Goal: Information Seeking & Learning: Find specific fact

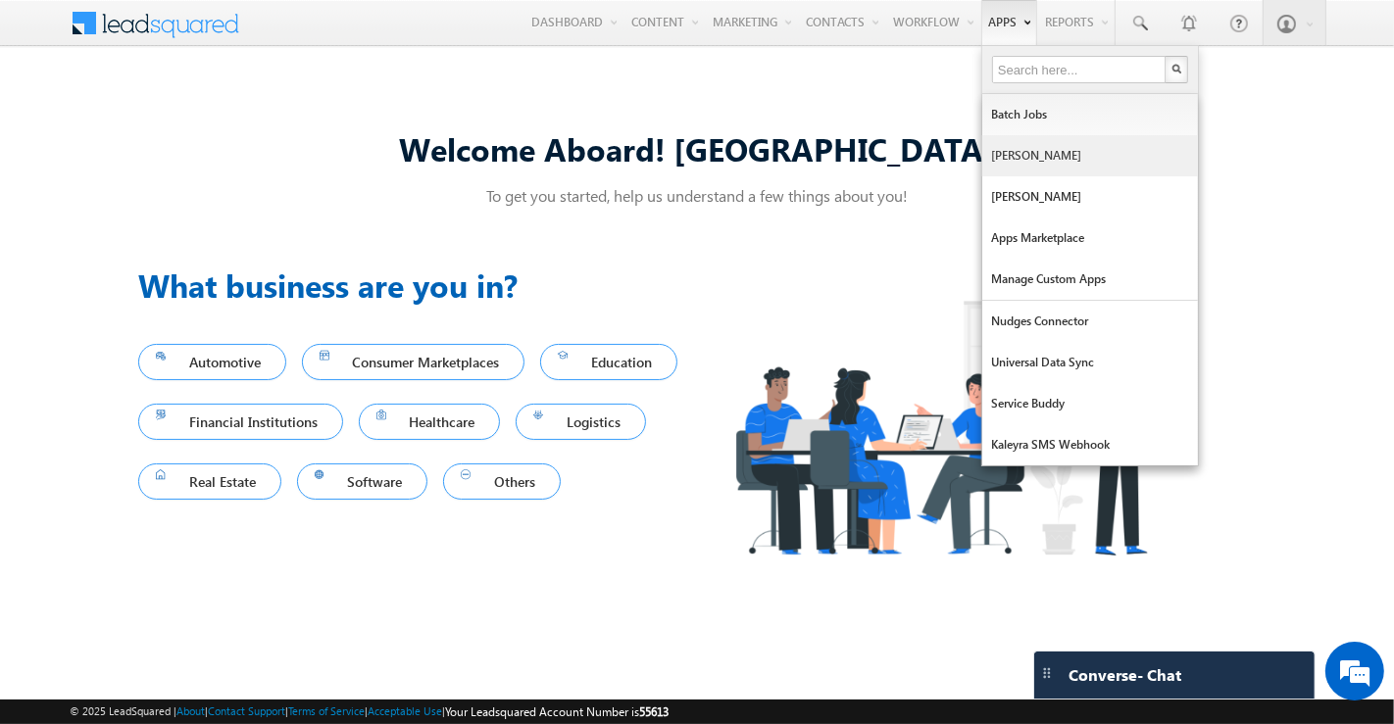
click at [1030, 149] on link "[PERSON_NAME]" at bounding box center [1090, 155] width 216 height 41
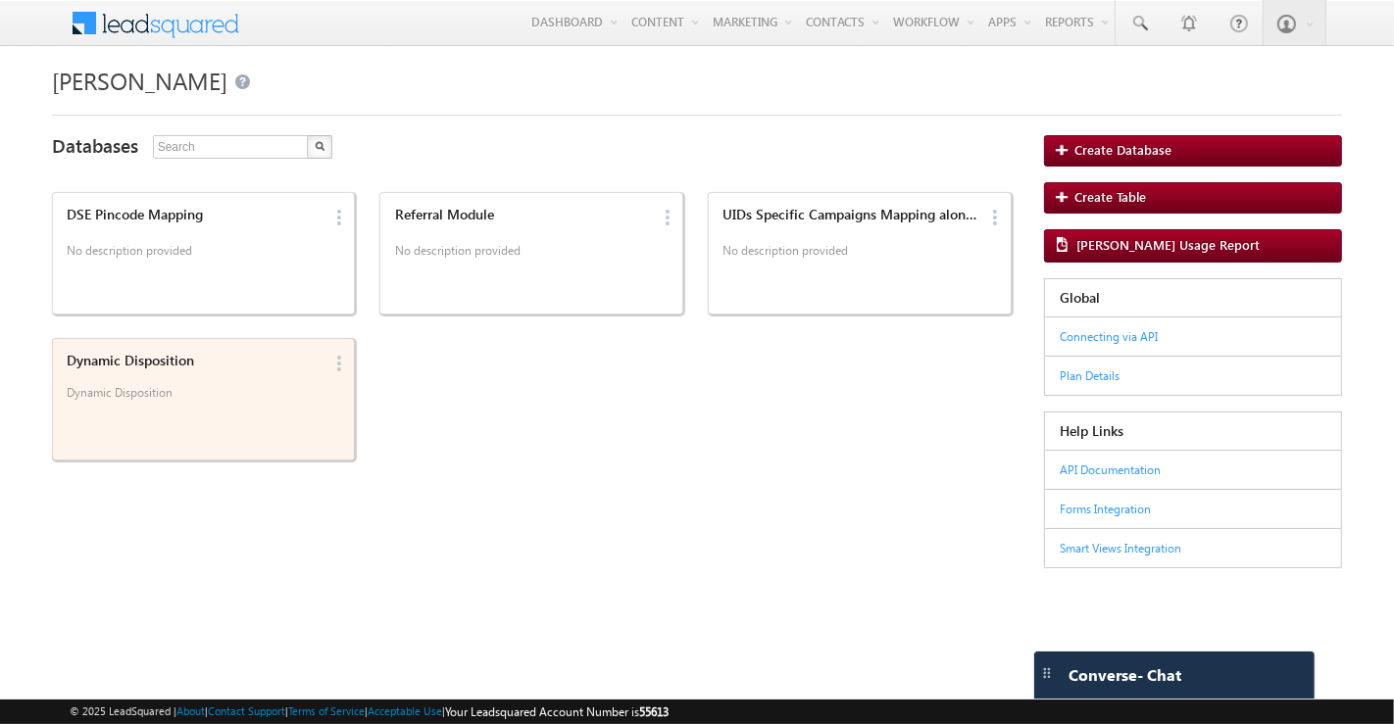
click at [186, 415] on div "Dynamic Disposition Dynamic Disposition" at bounding box center [192, 399] width 262 height 105
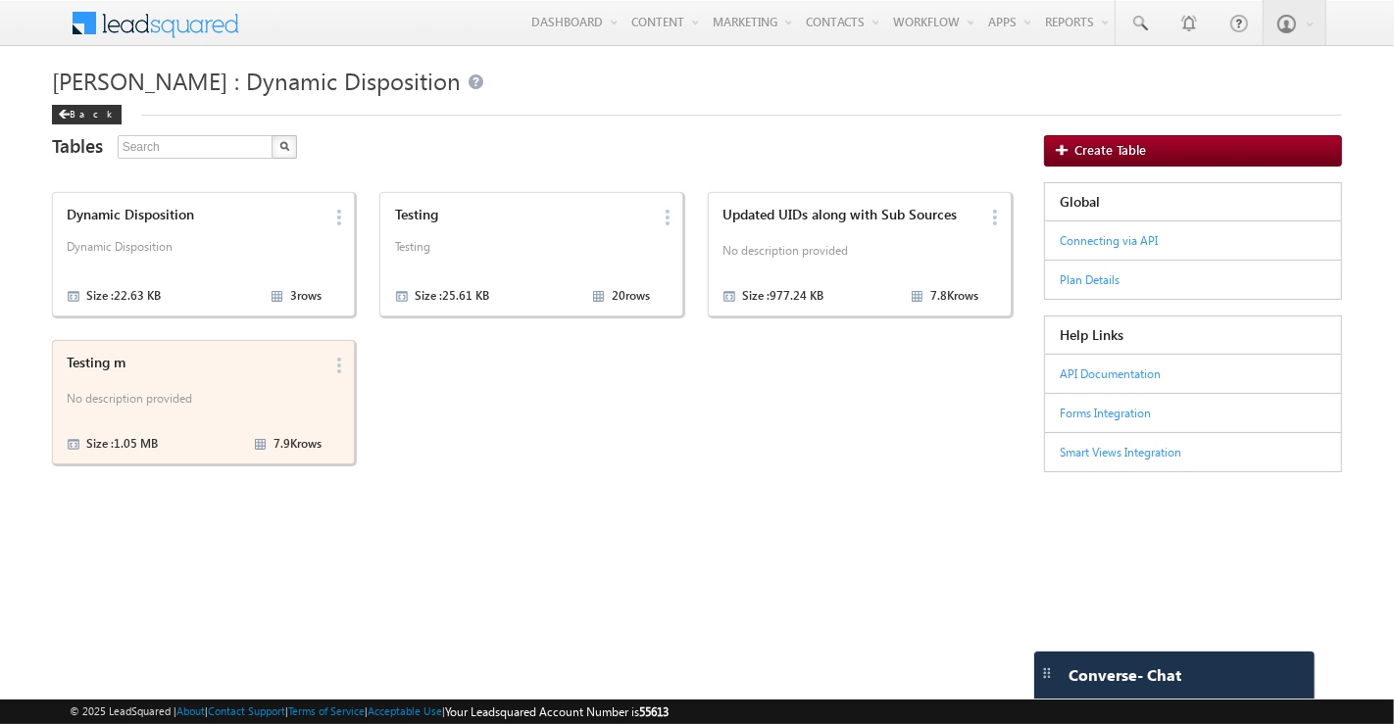
click at [93, 387] on p "No description provided" at bounding box center [194, 401] width 255 height 29
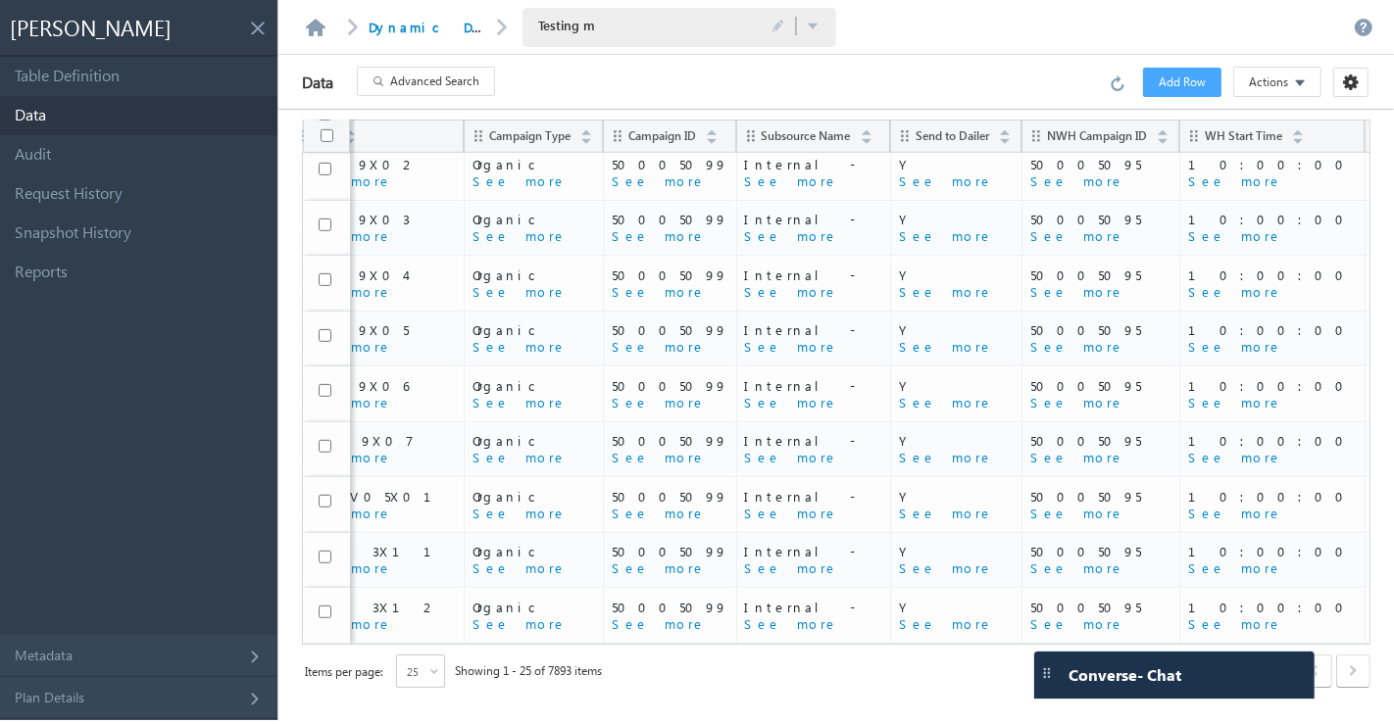
scroll to position [896, 0]
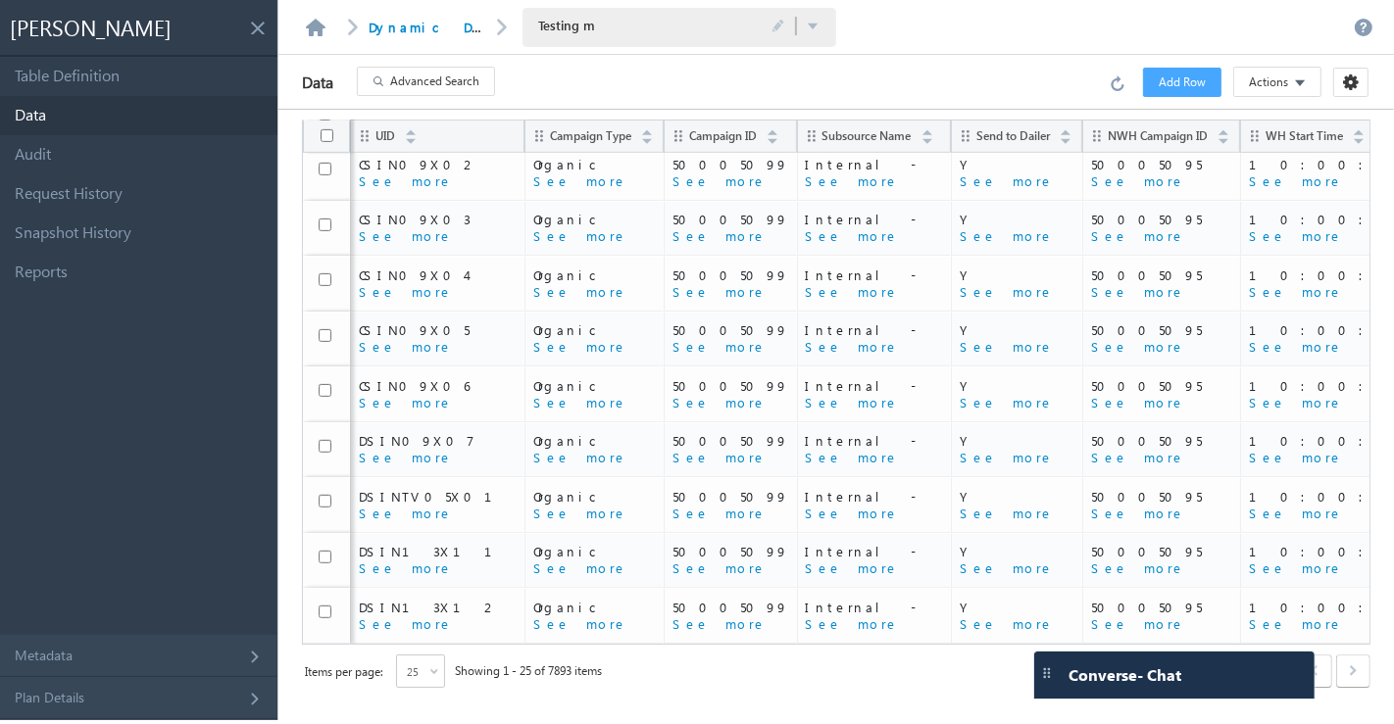
click at [460, 87] on span "Advanced Search" at bounding box center [434, 82] width 89 height 18
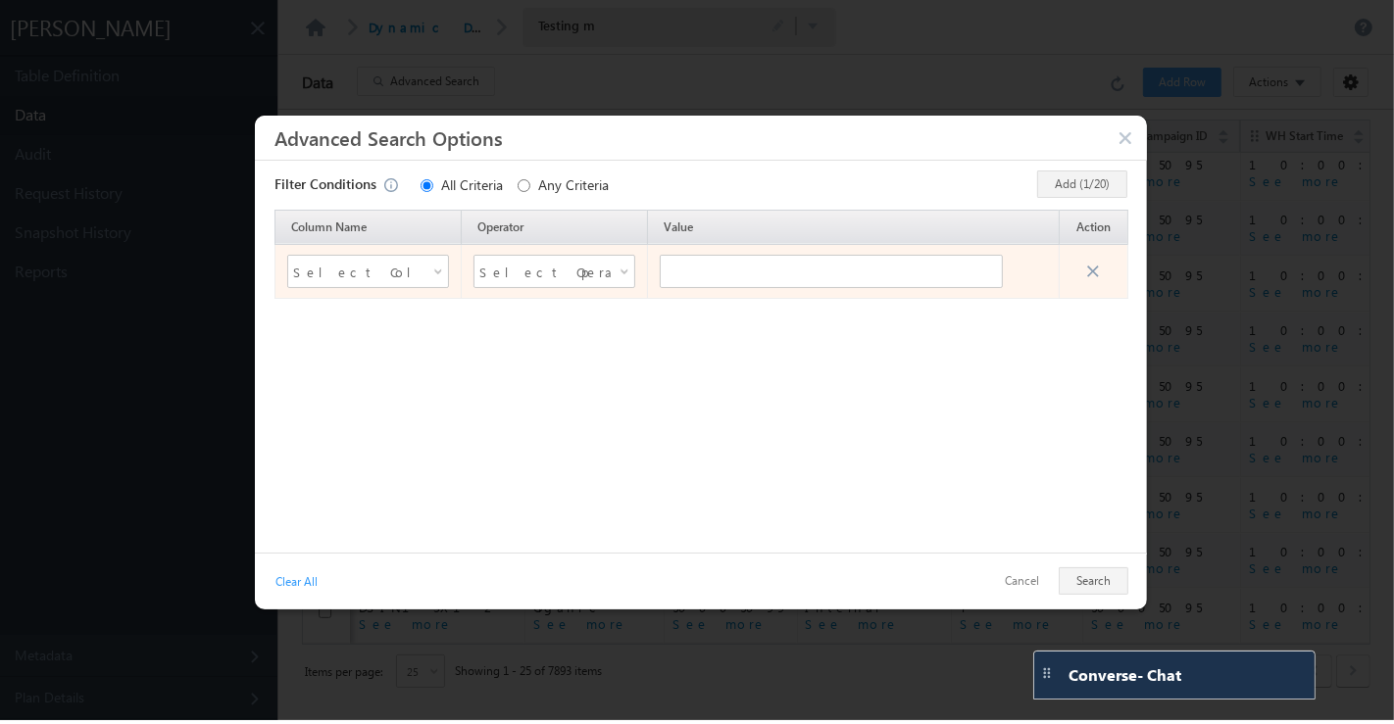
click at [412, 264] on span "Select Column Name" at bounding box center [355, 271] width 125 height 29
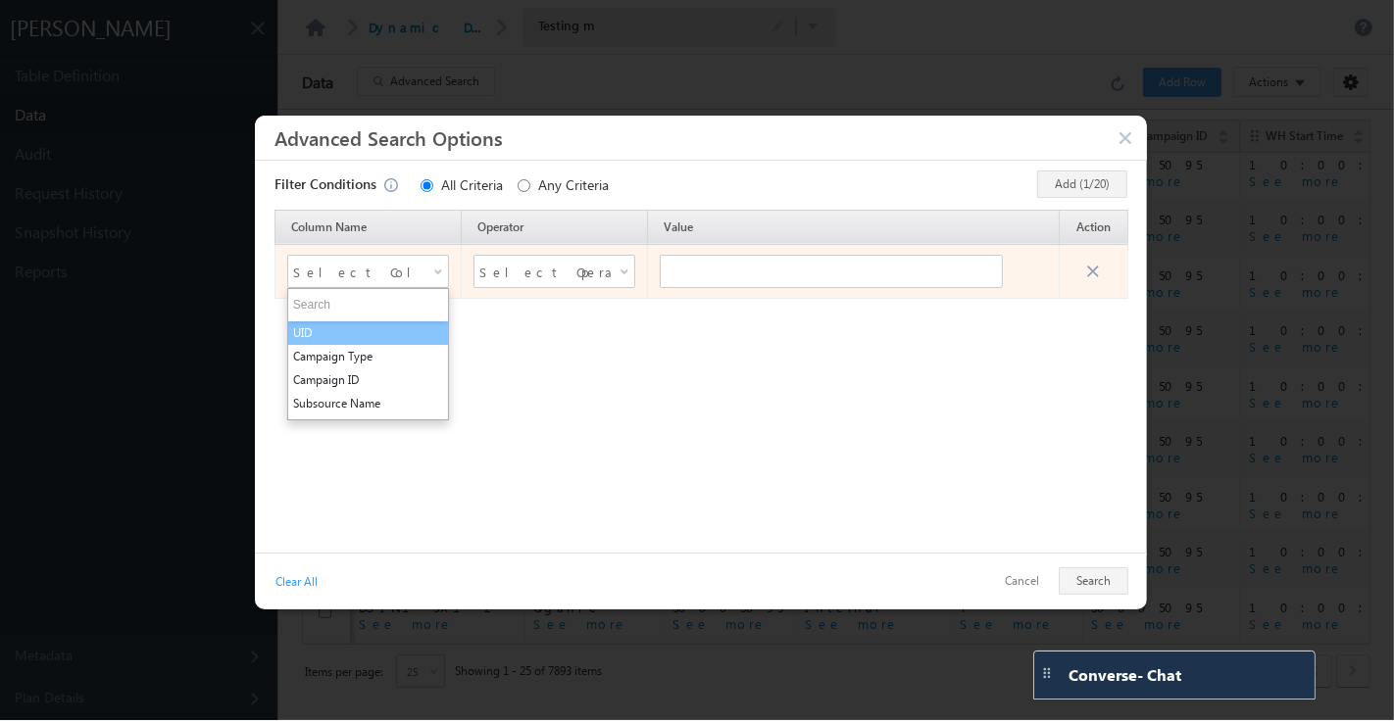
click at [402, 342] on li "UID" at bounding box center [368, 333] width 160 height 24
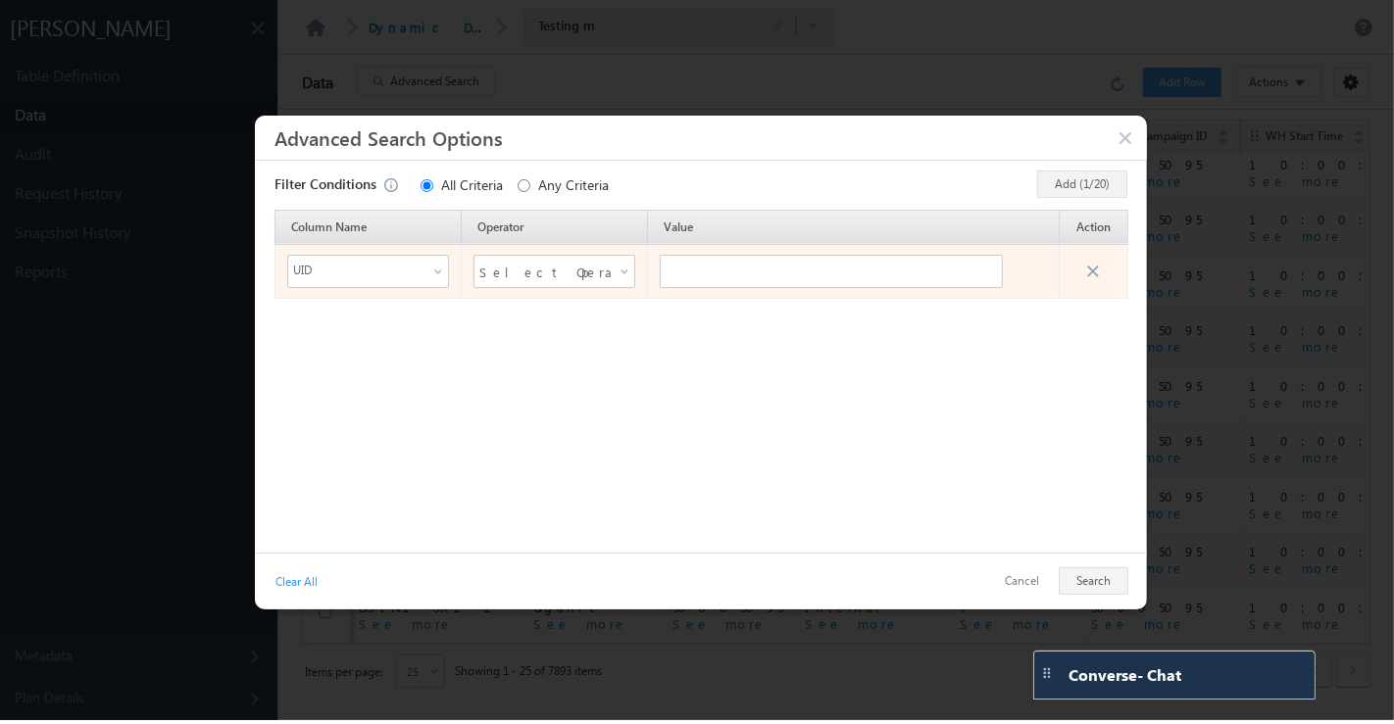
click at [612, 267] on div "Select Operator" at bounding box center [554, 271] width 162 height 33
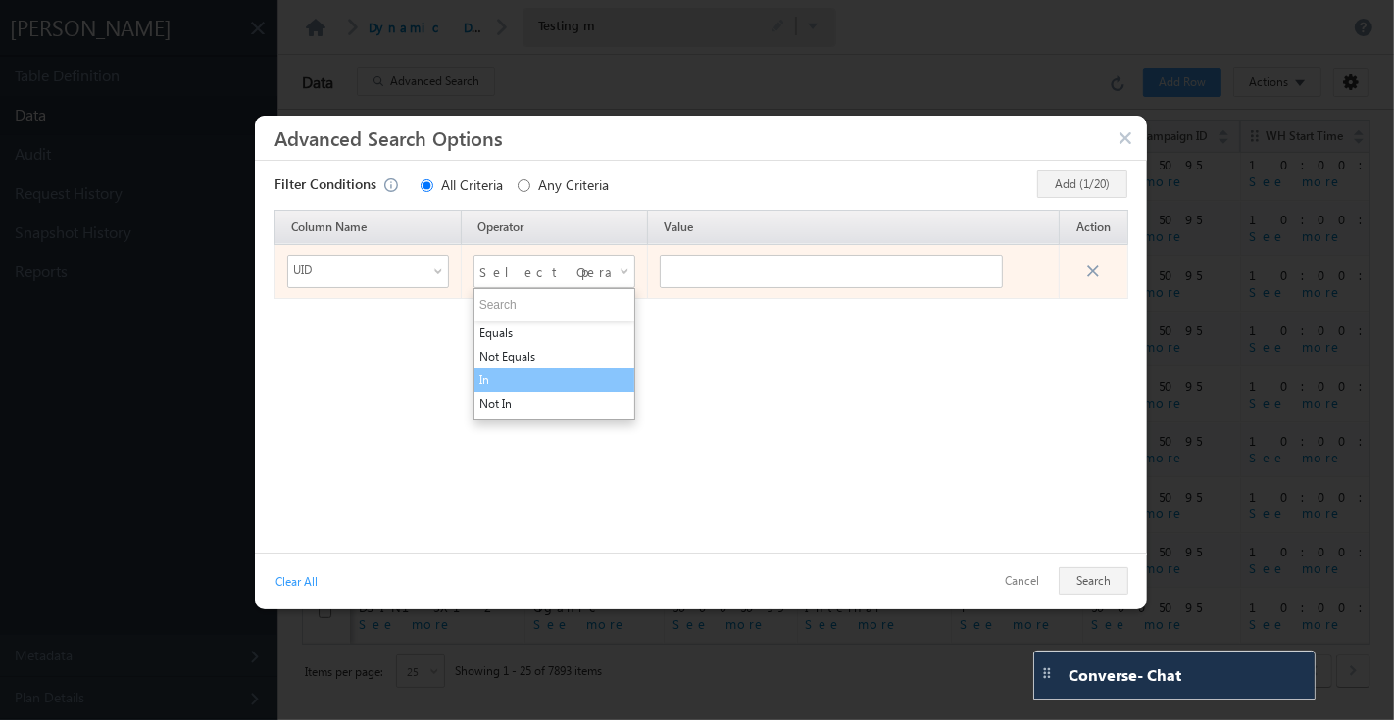
click at [576, 383] on li "In" at bounding box center [554, 380] width 160 height 24
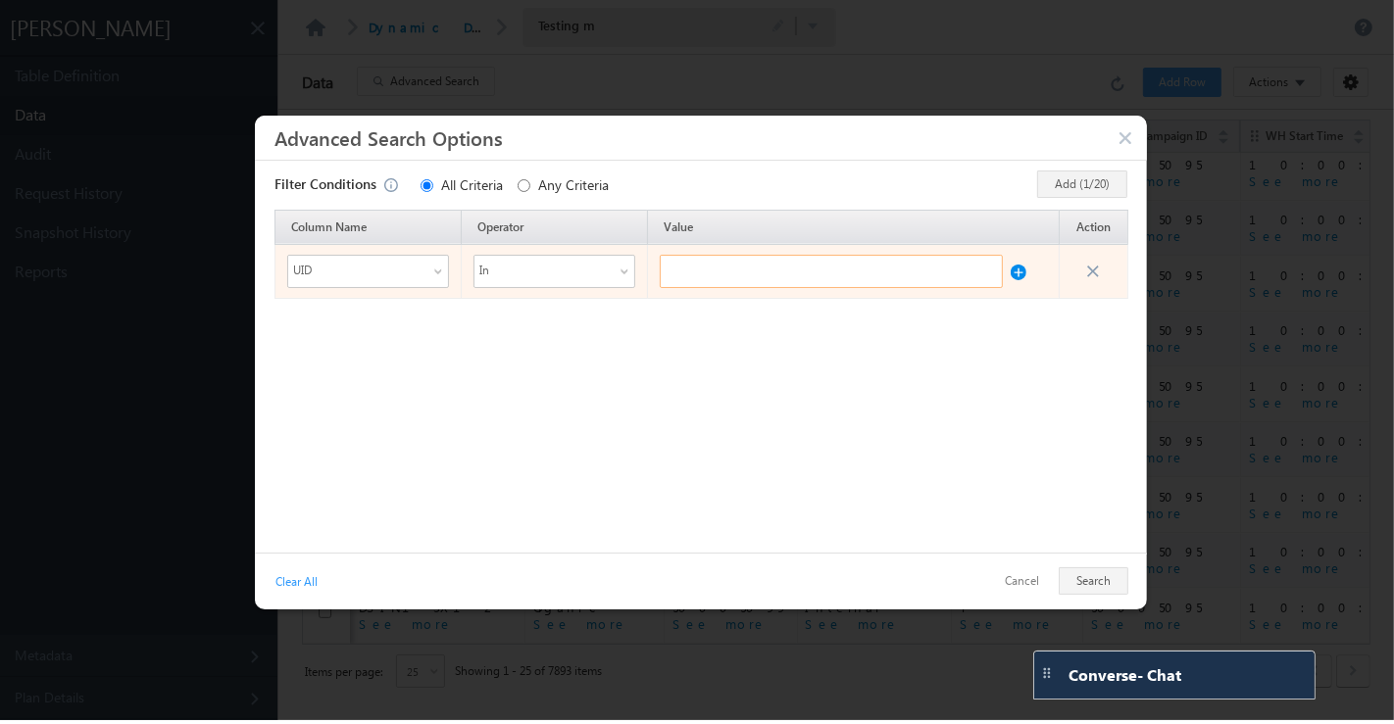
click at [739, 274] on input "text" at bounding box center [831, 271] width 343 height 33
paste input "NAPFB0011"
type input "NAPFB0011"
click at [1019, 268] on button at bounding box center [1018, 267] width 16 height 25
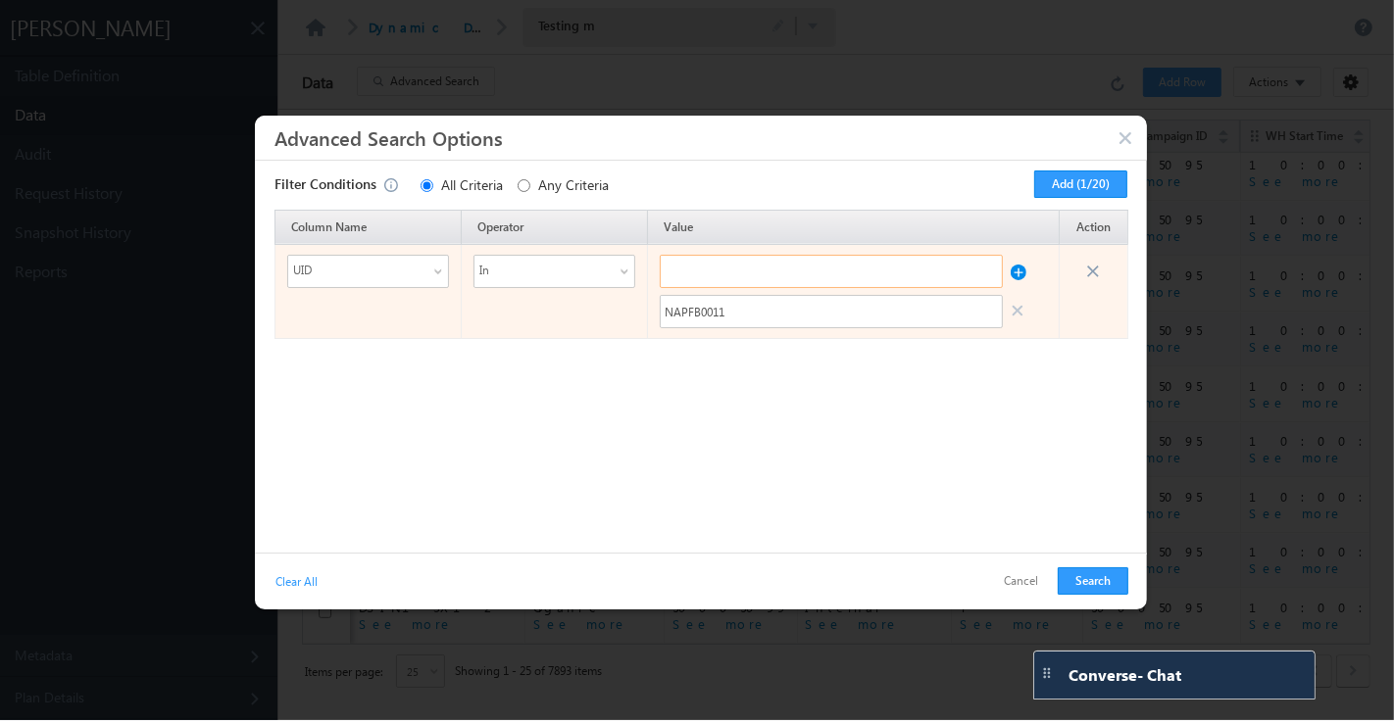
click at [854, 272] on input "text" at bounding box center [831, 271] width 343 height 33
paste input "NAPFB0011"
type input "NAPFB0011"
click at [1019, 274] on button at bounding box center [1018, 267] width 16 height 25
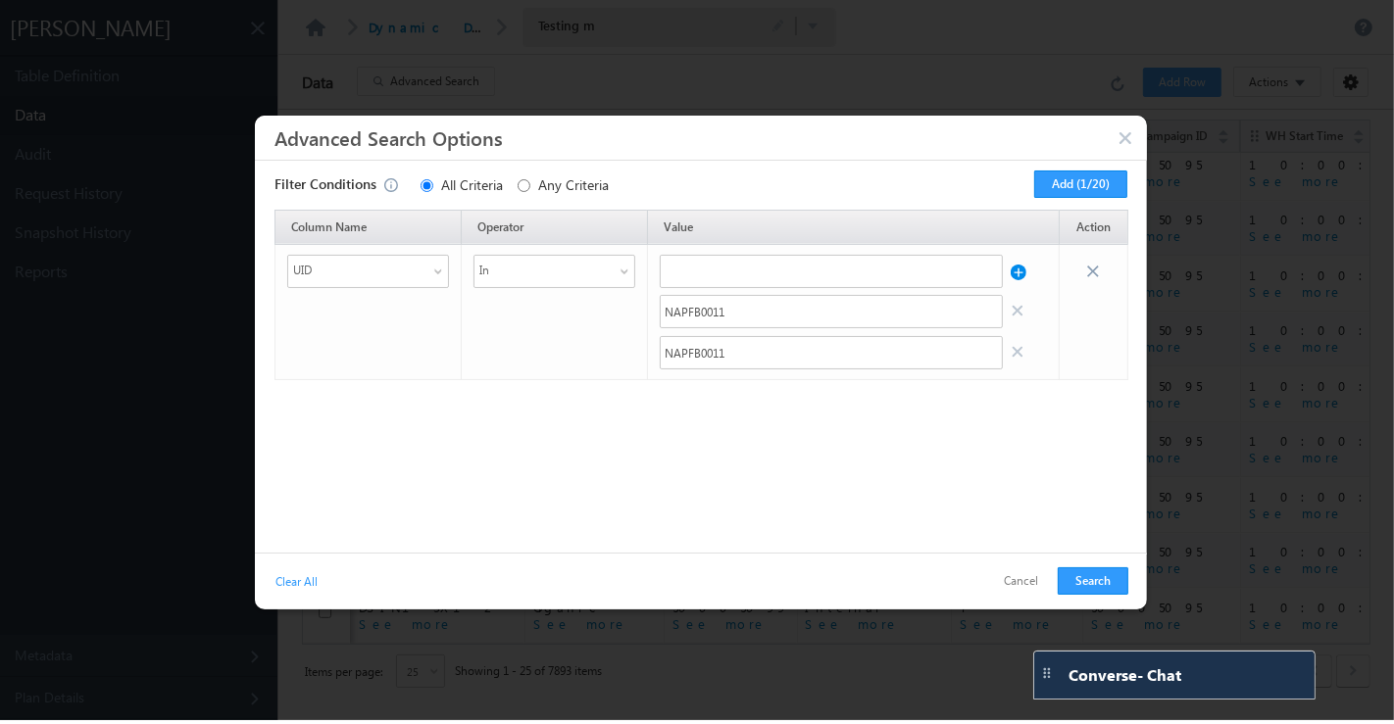
click at [1019, 274] on button at bounding box center [1018, 267] width 16 height 25
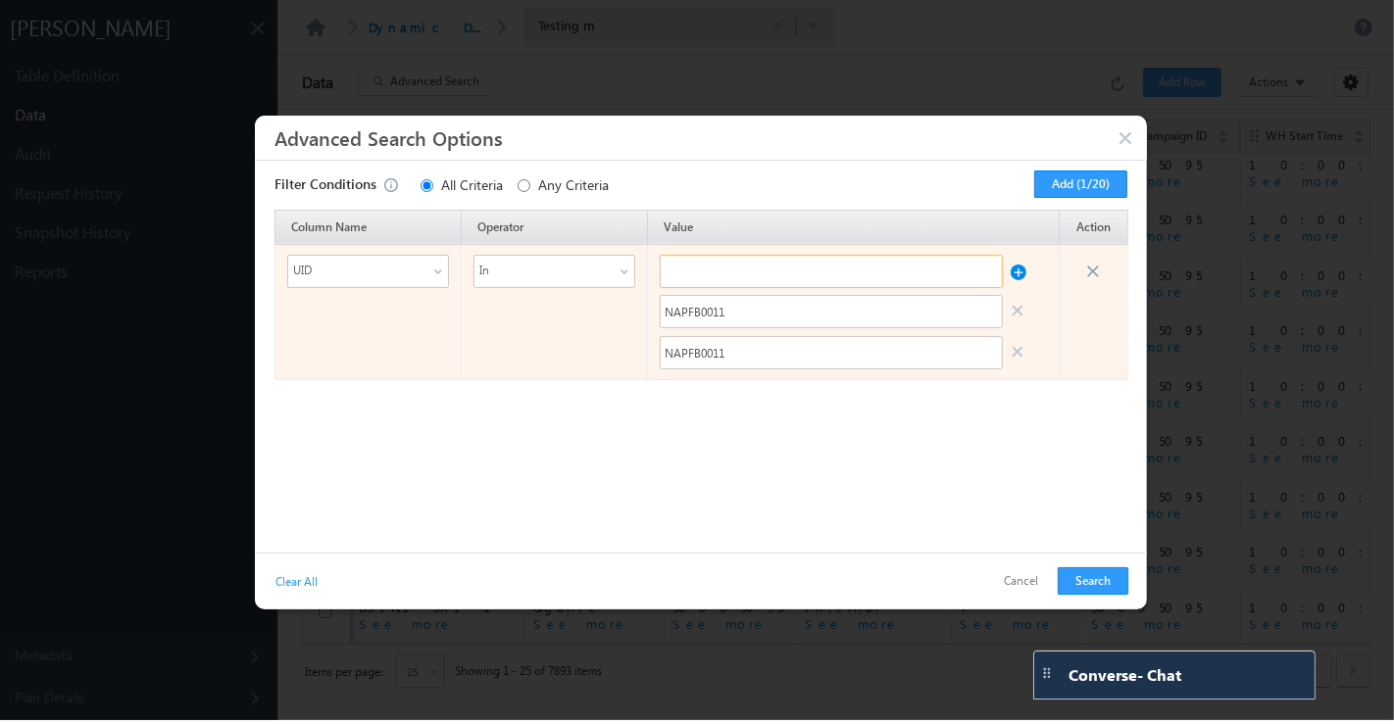
click at [964, 267] on input "text" at bounding box center [831, 271] width 343 height 33
paste input "NAPFB0011"
type input "NAPFB0015"
click at [825, 318] on input "NAPFB0011" at bounding box center [831, 311] width 343 height 33
type input "NAPFB0012"
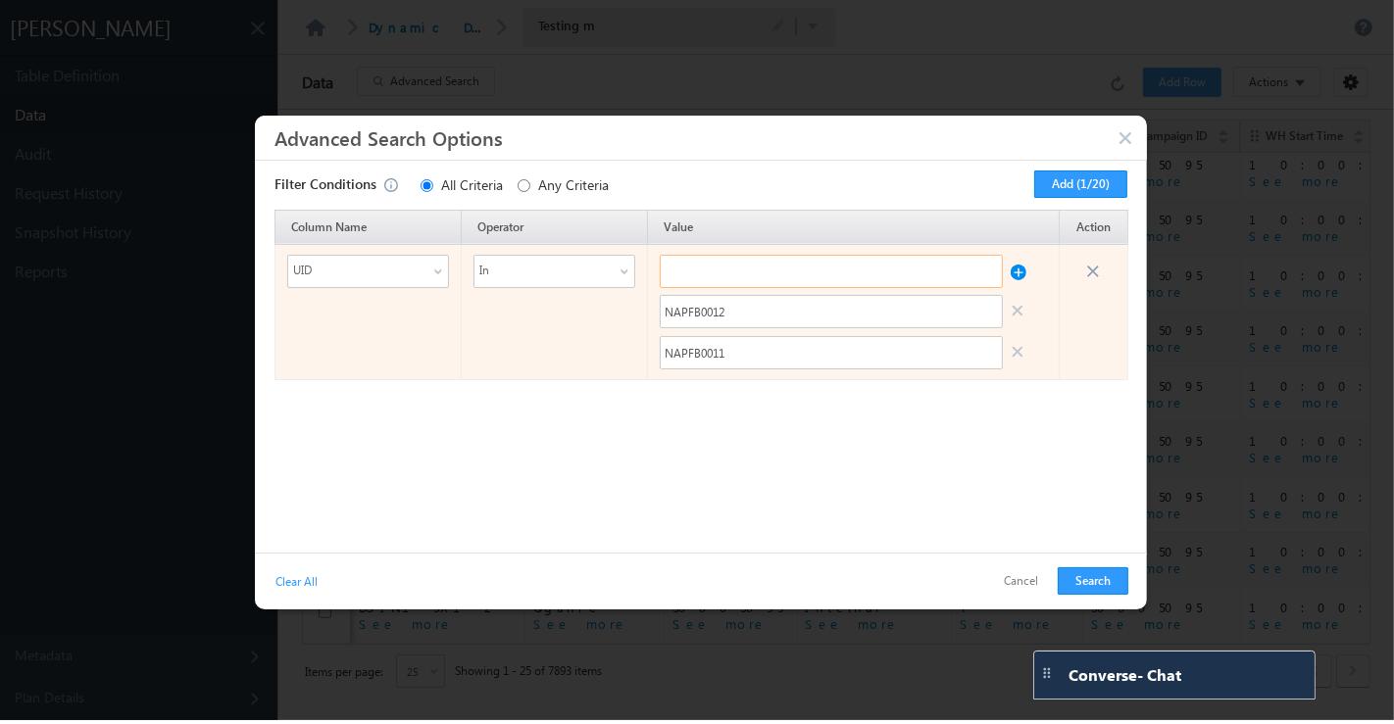
click at [808, 278] on input "text" at bounding box center [831, 271] width 343 height 33
paste input "NAPFB0011"
type input "NAPFB0015"
click at [1021, 272] on button at bounding box center [1018, 267] width 16 height 25
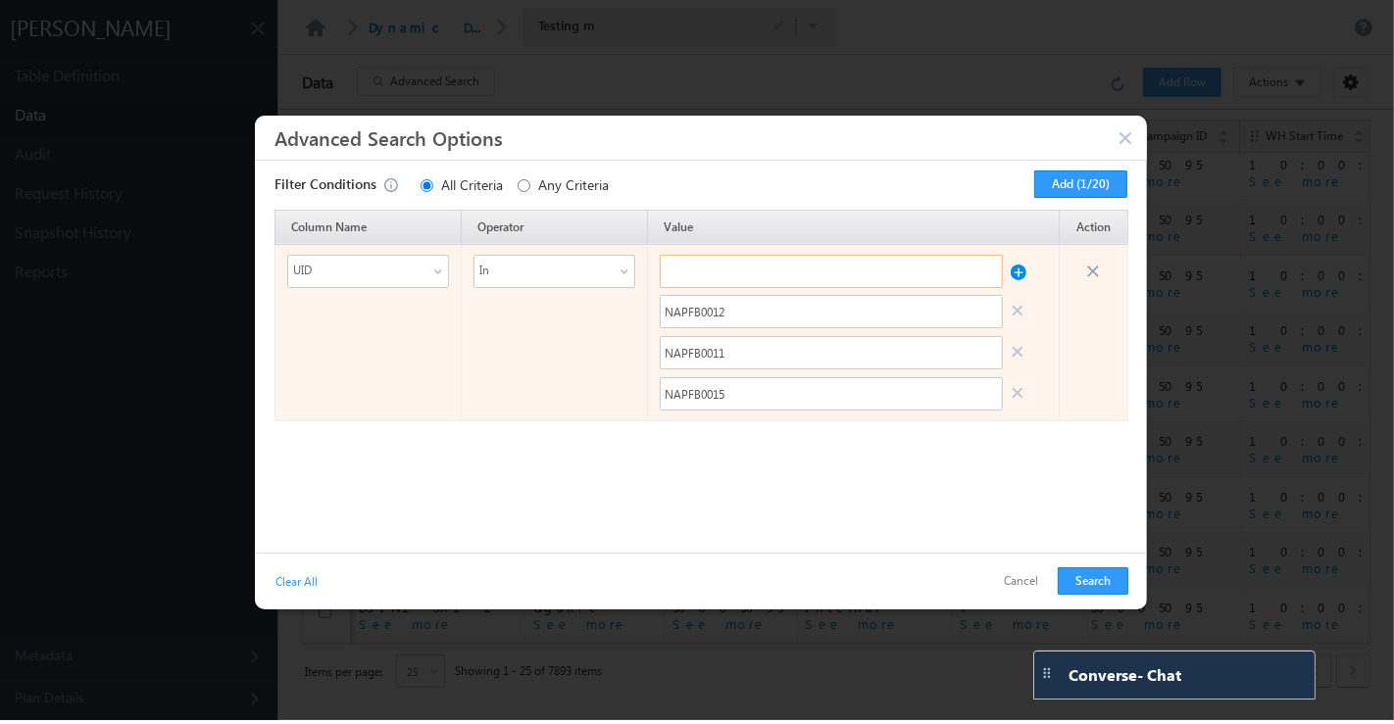
click at [736, 273] on input "text" at bounding box center [831, 271] width 343 height 33
paste input "GAPFB0016"
type input "GAPFB0016"
click at [1021, 266] on button at bounding box center [1018, 267] width 16 height 25
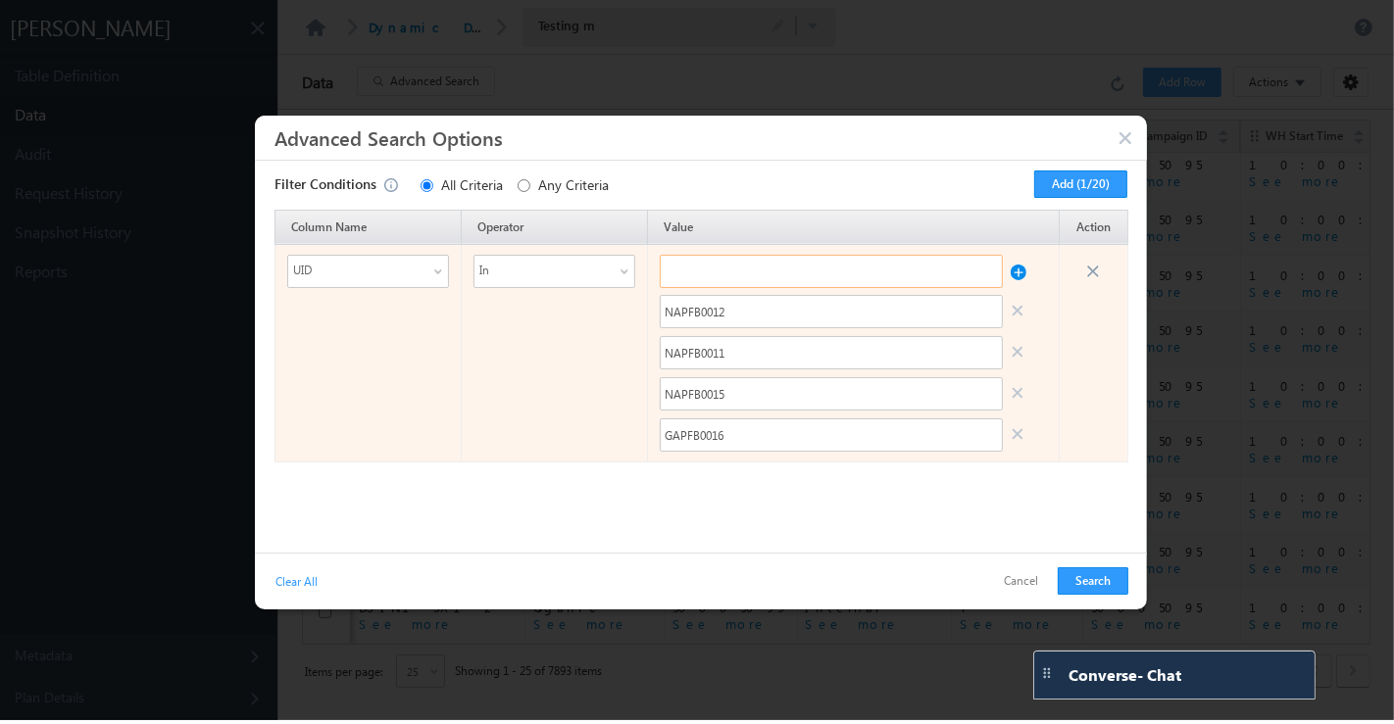
click at [889, 275] on input "text" at bounding box center [831, 271] width 343 height 33
paste input "GAPFB0016"
type input "GAPFB0020"
click at [1024, 269] on button at bounding box center [1018, 267] width 16 height 25
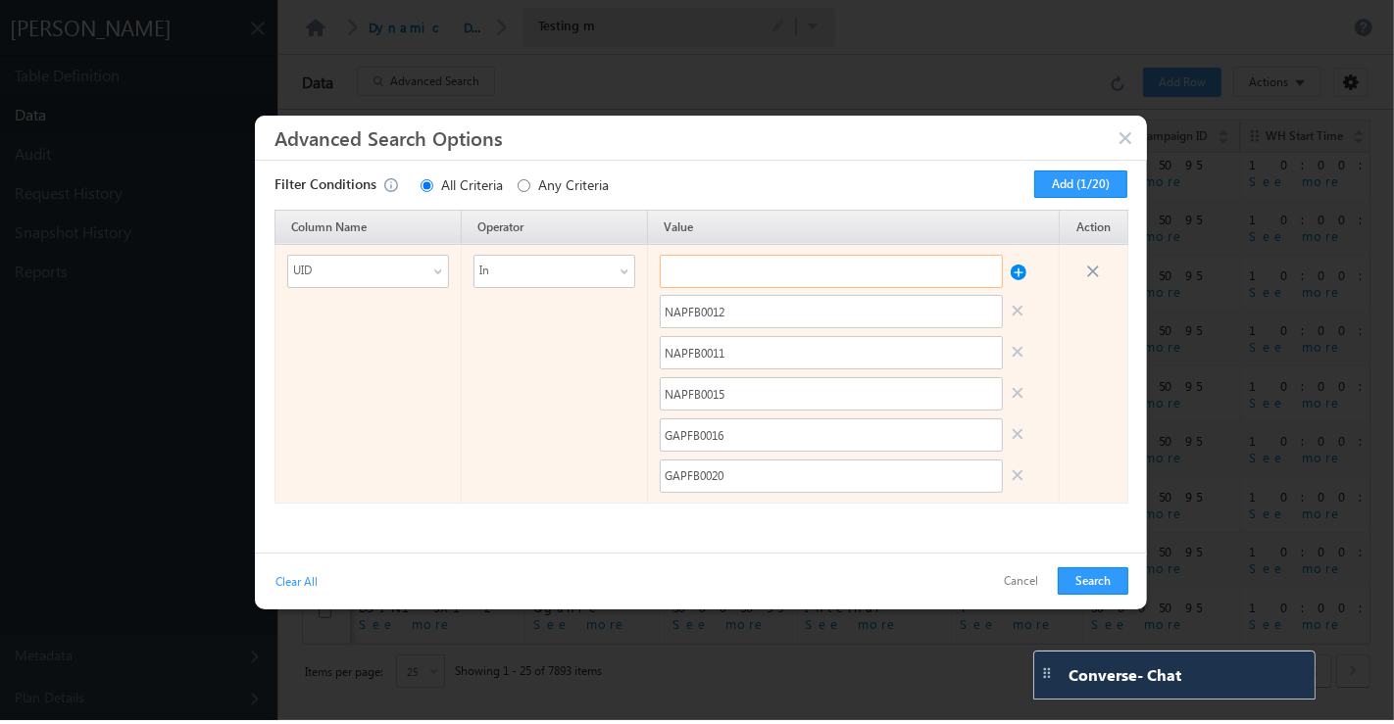
click at [884, 278] on input "text" at bounding box center [831, 271] width 343 height 33
paste input "GAPFB0016"
type input "GAPFB0025"
click at [1020, 278] on button at bounding box center [1018, 267] width 16 height 25
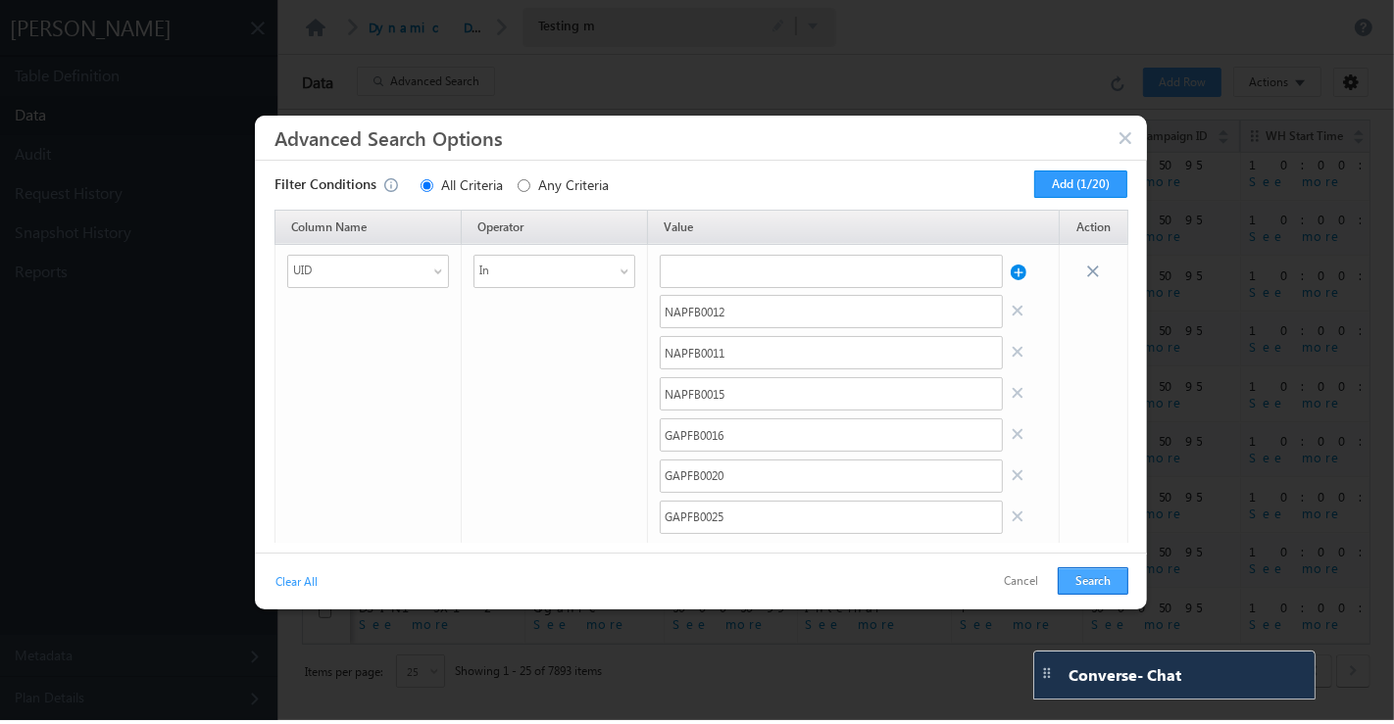
click at [1092, 578] on button "Search" at bounding box center [1092, 580] width 71 height 27
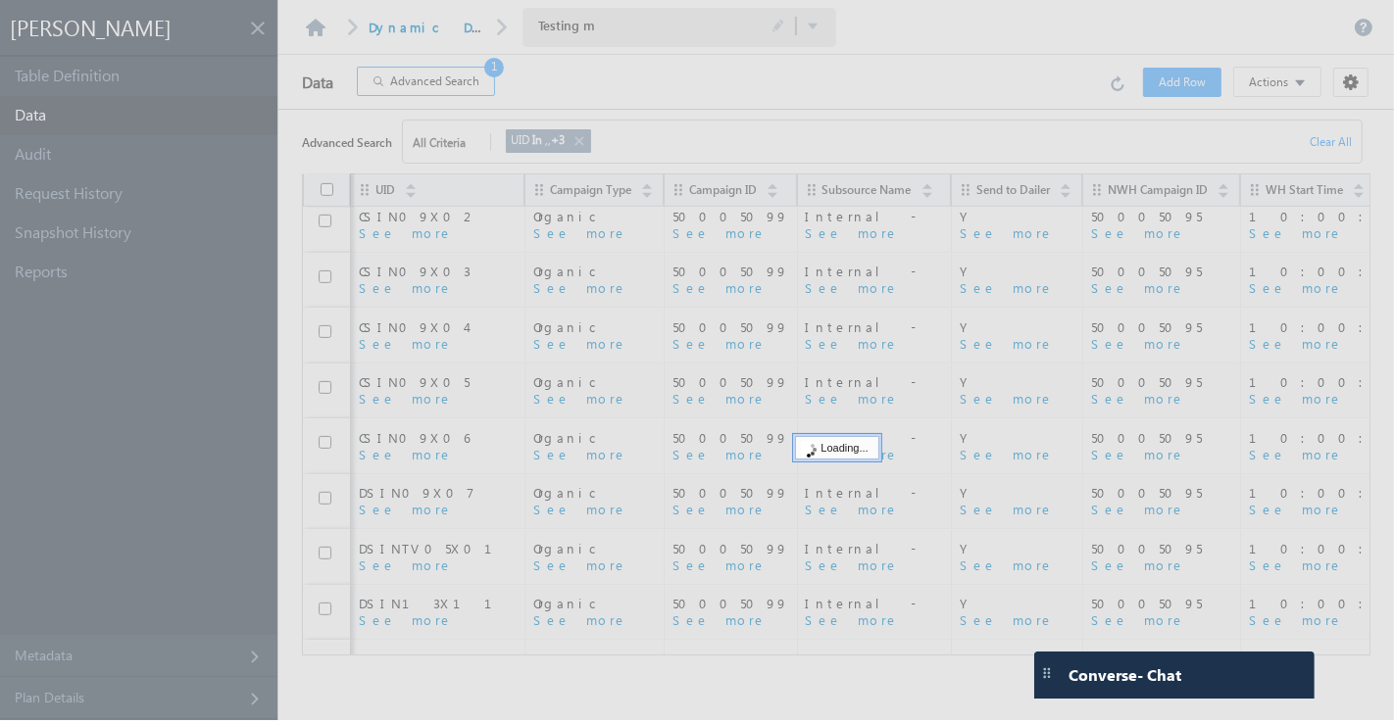
scroll to position [0, 0]
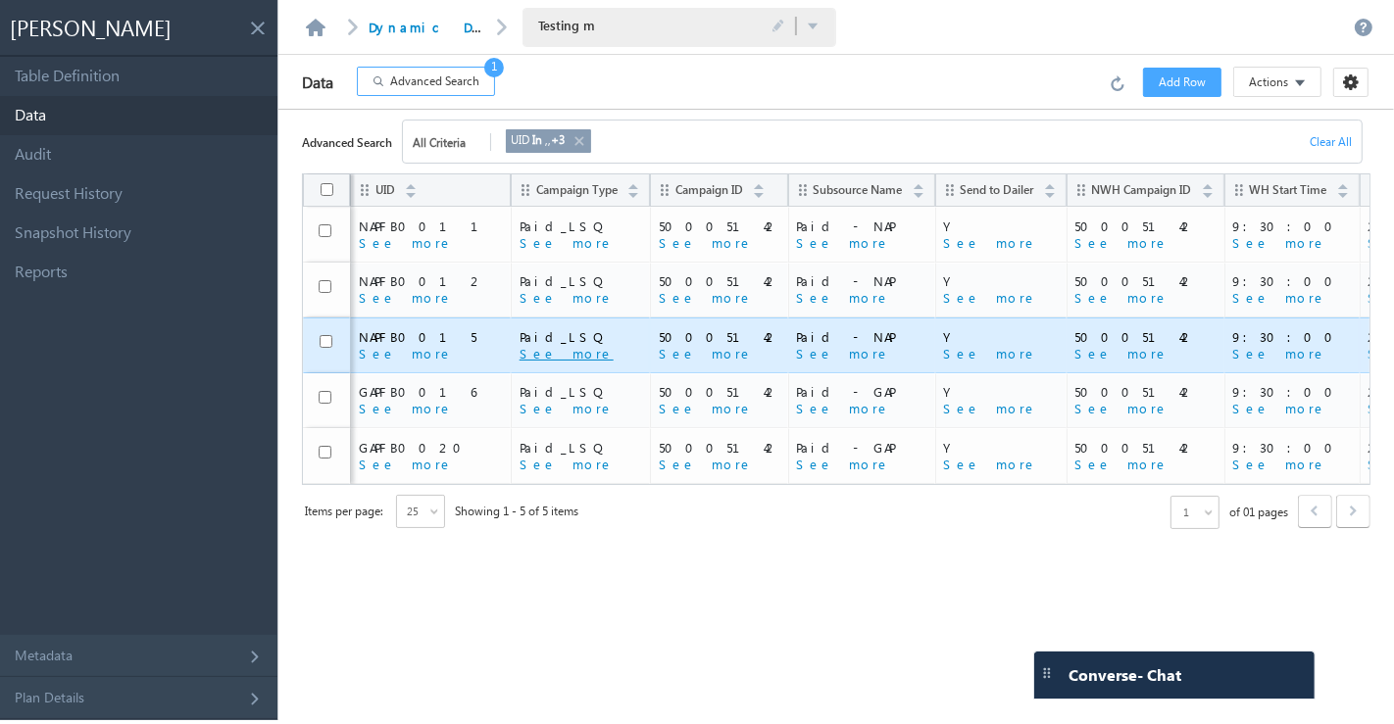
click at [519, 357] on button "See more" at bounding box center [566, 354] width 94 height 18
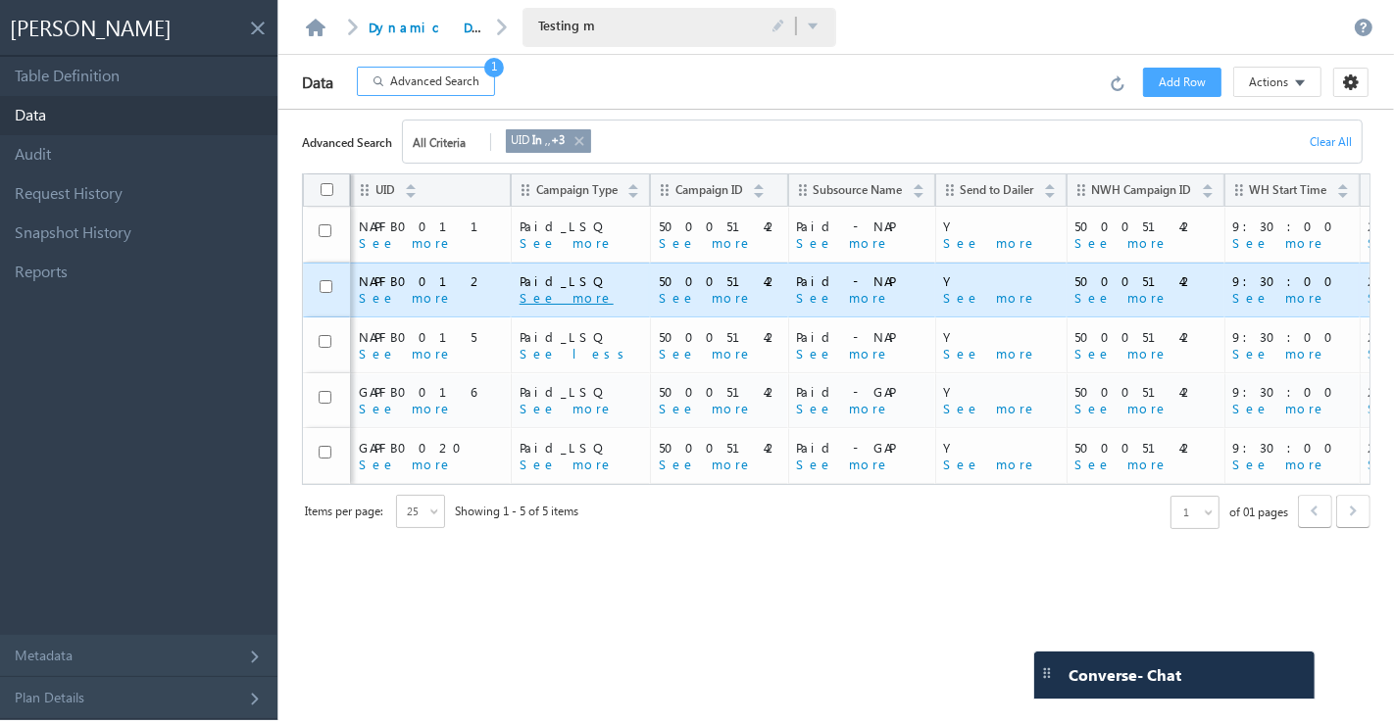
click at [519, 304] on button "See more" at bounding box center [566, 298] width 94 height 18
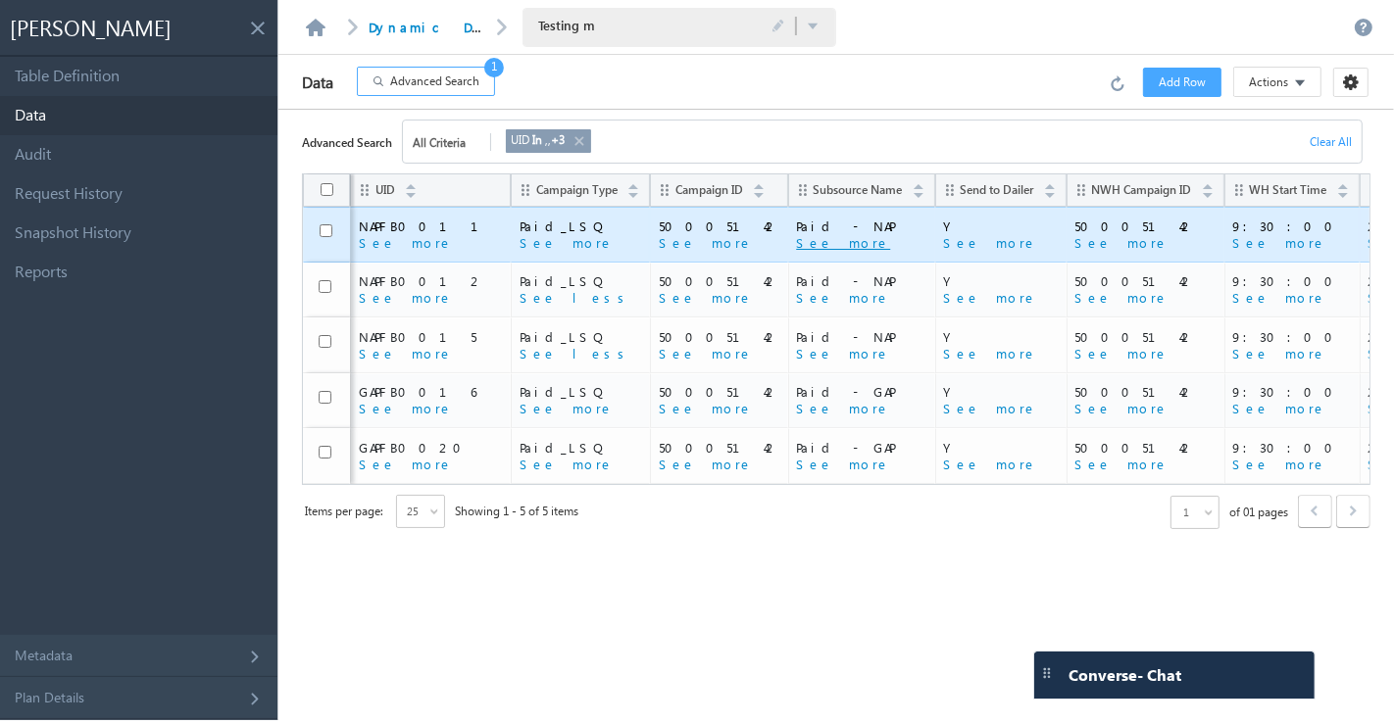
click at [796, 244] on button "See more" at bounding box center [843, 243] width 94 height 18
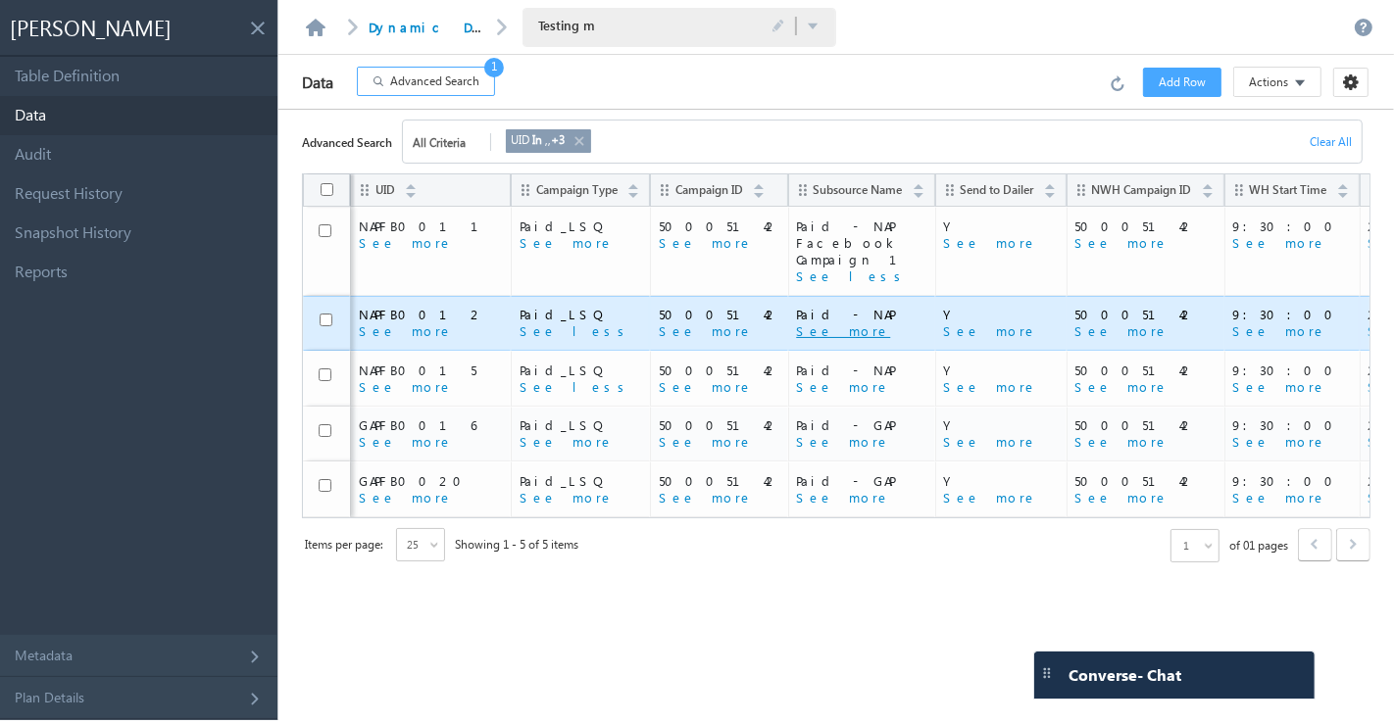
click at [796, 322] on button "See more" at bounding box center [843, 331] width 94 height 18
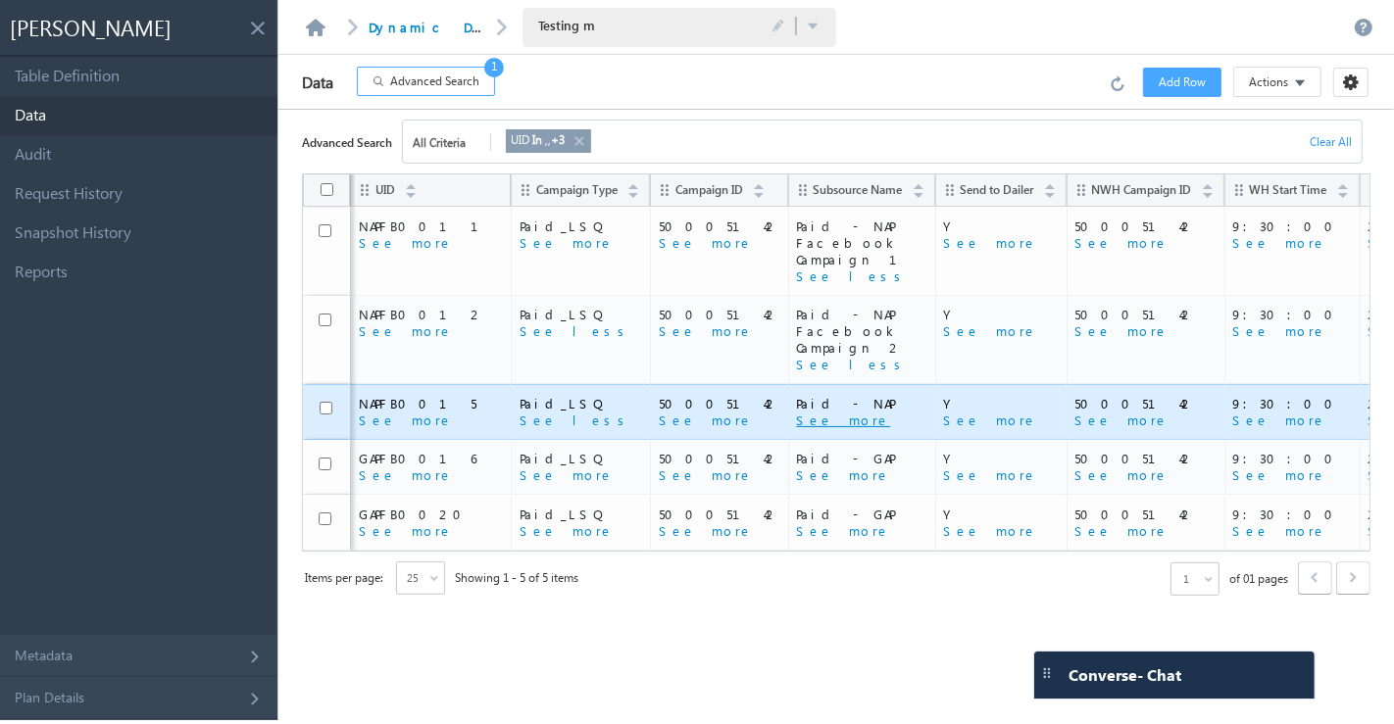
click at [796, 412] on button "See more" at bounding box center [843, 421] width 94 height 18
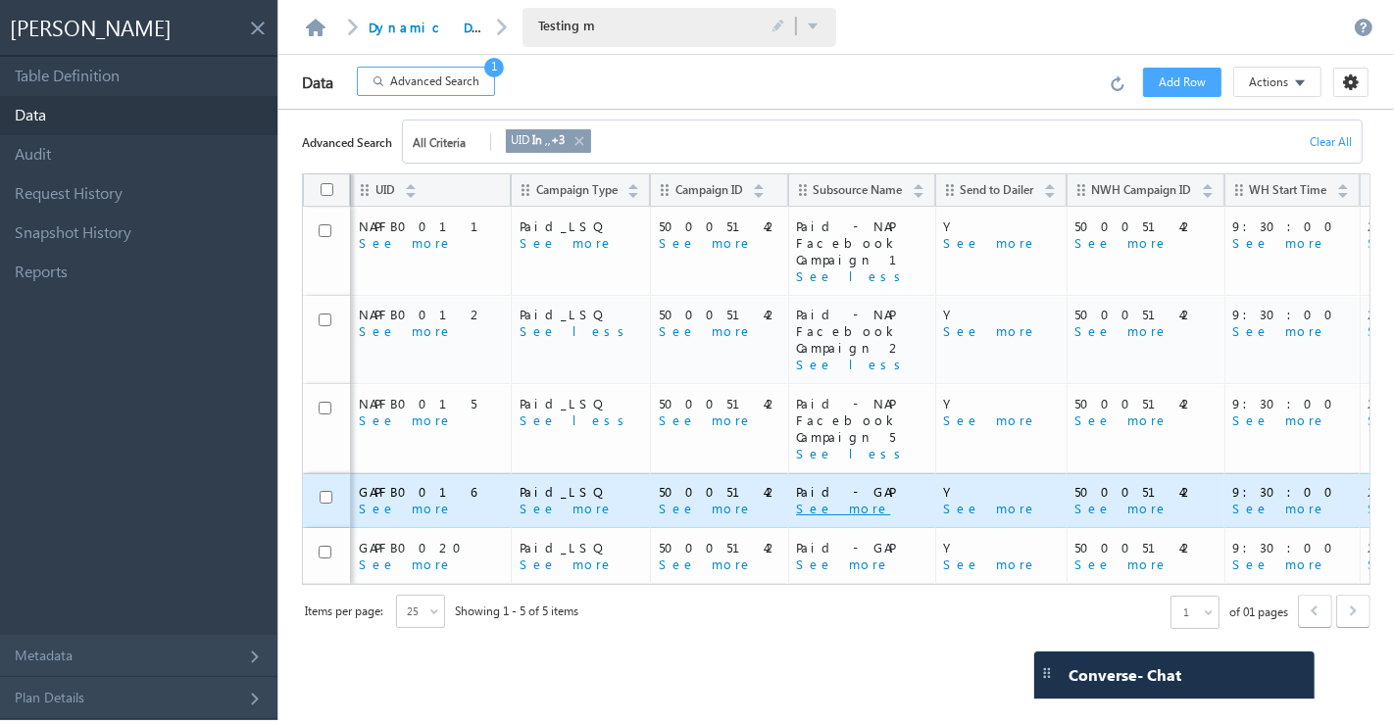
click at [796, 500] on button "See more" at bounding box center [843, 509] width 94 height 18
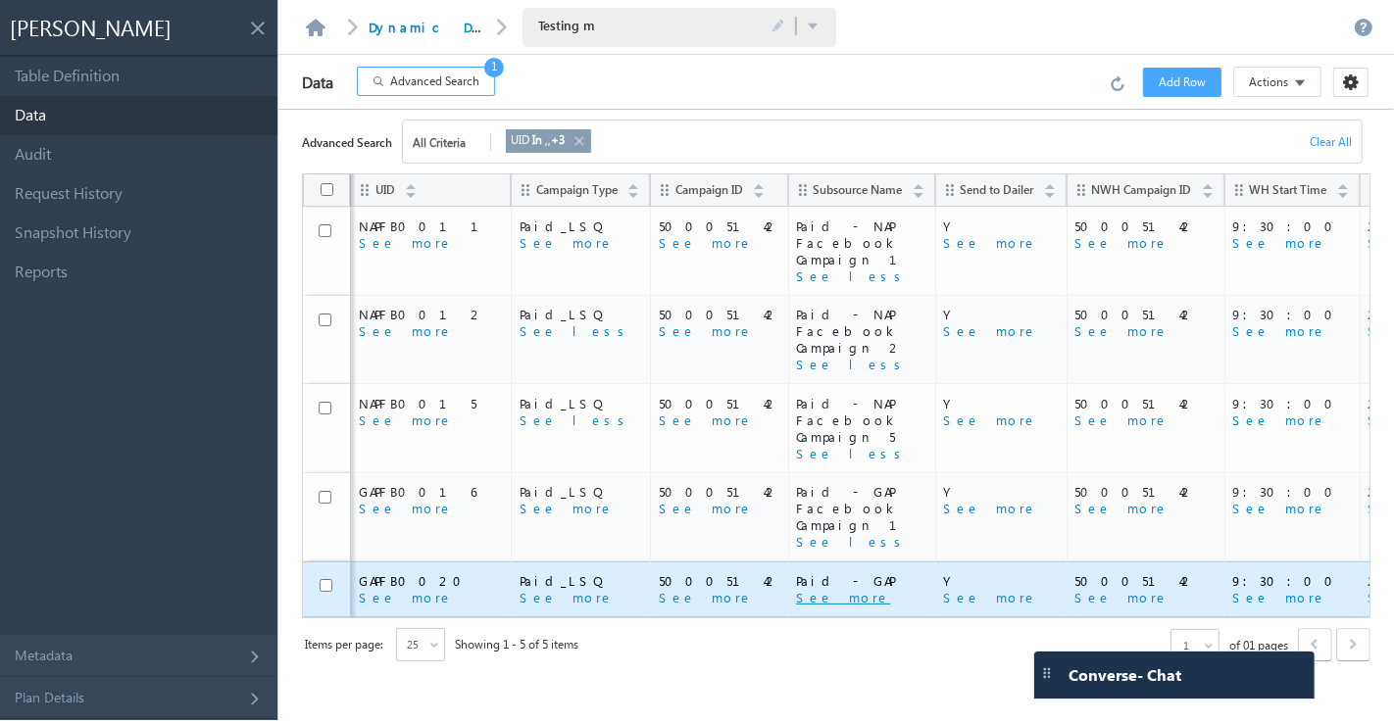
click at [796, 589] on button "See more" at bounding box center [843, 598] width 94 height 18
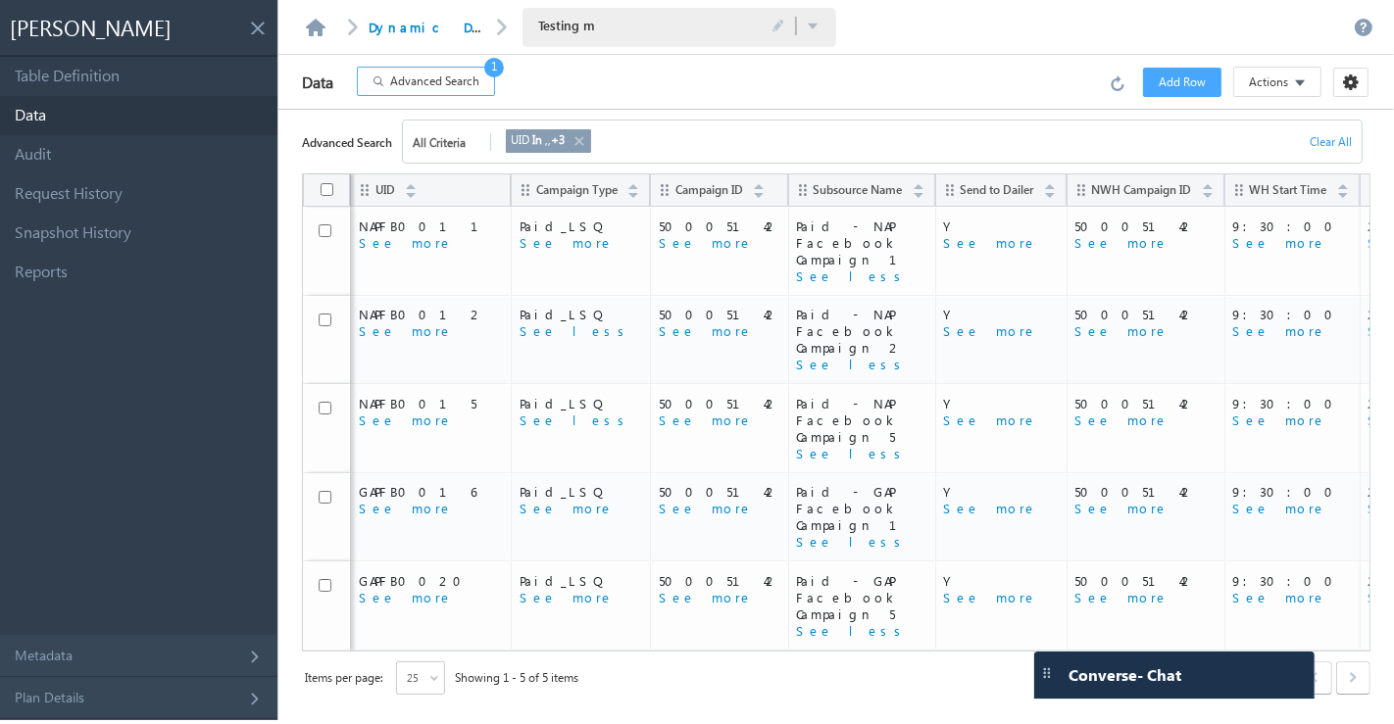
click at [437, 84] on span "Advanced Search" at bounding box center [434, 82] width 89 height 18
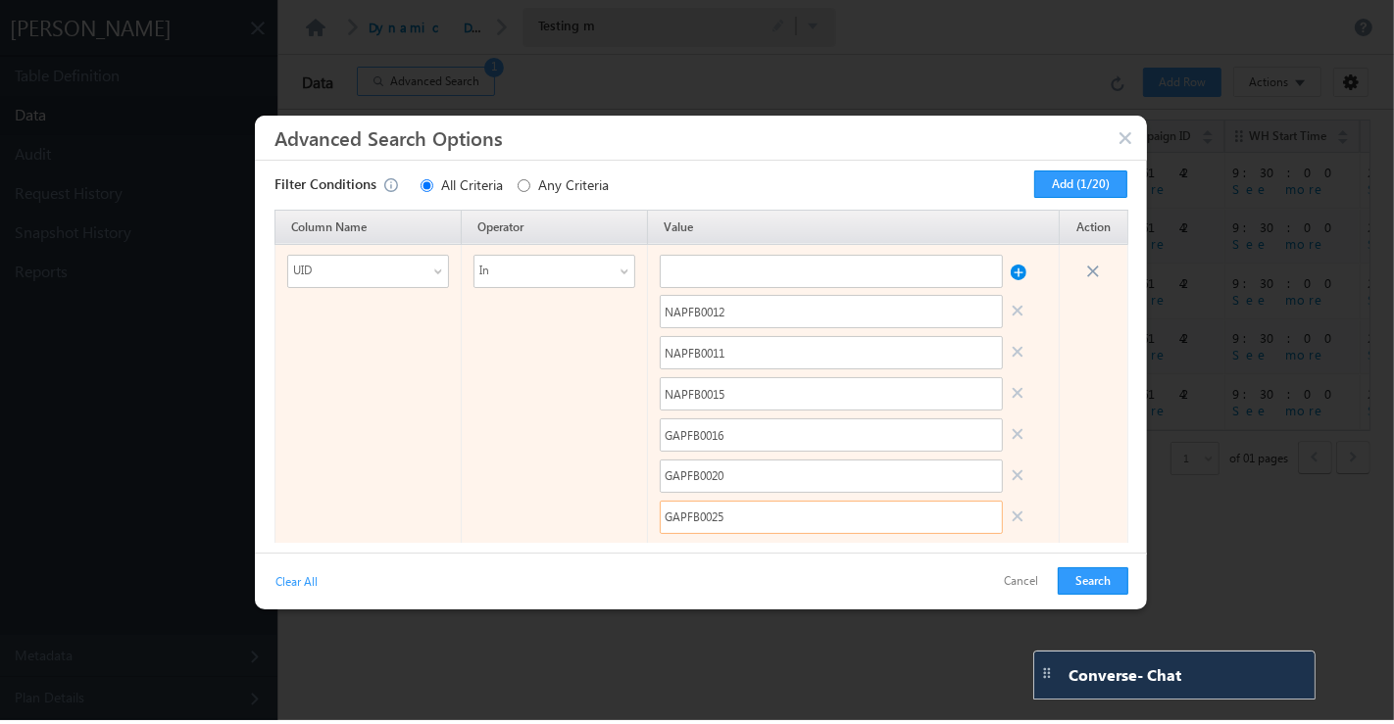
click at [733, 523] on input "GAPFB0025" at bounding box center [831, 517] width 343 height 33
click at [698, 429] on input "GAPFB0016" at bounding box center [831, 434] width 343 height 33
click at [699, 312] on input "NAPFB0012" at bounding box center [831, 311] width 343 height 33
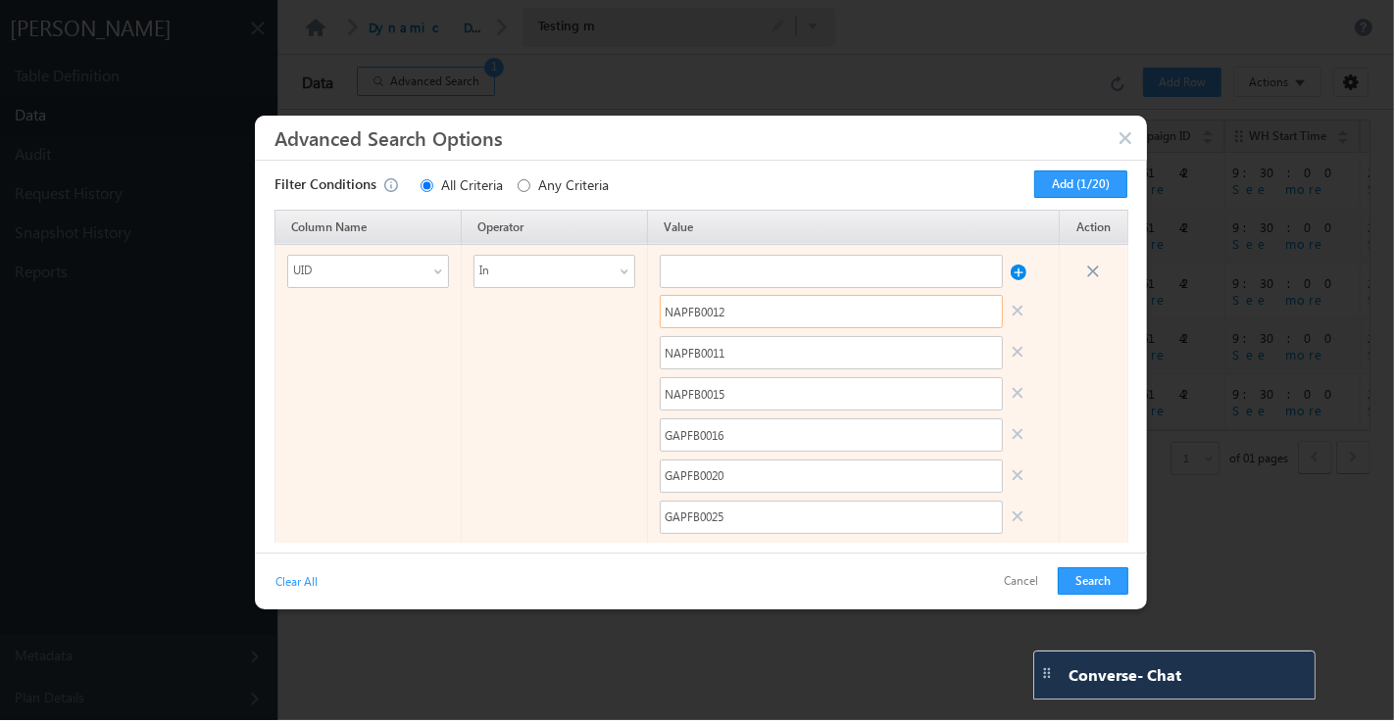
click at [699, 312] on input "NAPFB0012" at bounding box center [831, 311] width 343 height 33
